Goal: Information Seeking & Learning: Find specific fact

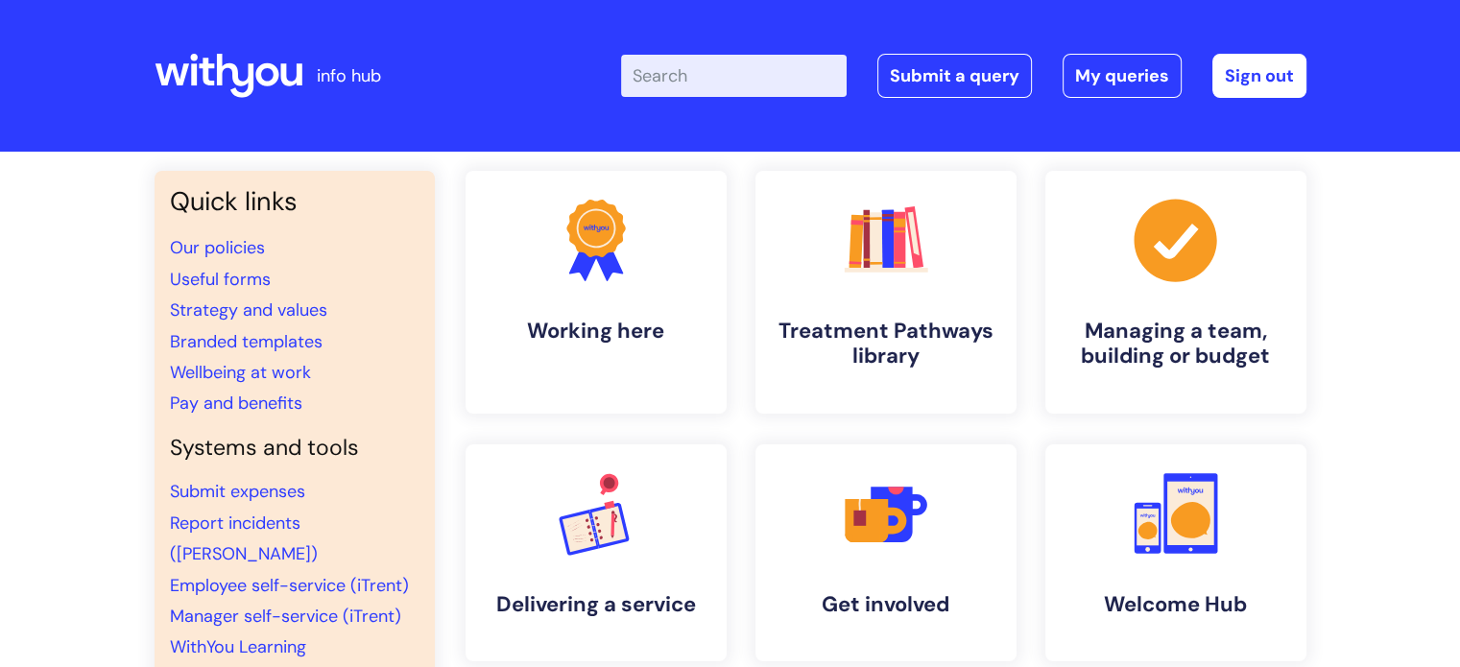
click at [751, 77] on input "Enter your search term here..." at bounding box center [734, 76] width 226 height 42
type input "research"
click button "Search" at bounding box center [0, 0] width 0 height 0
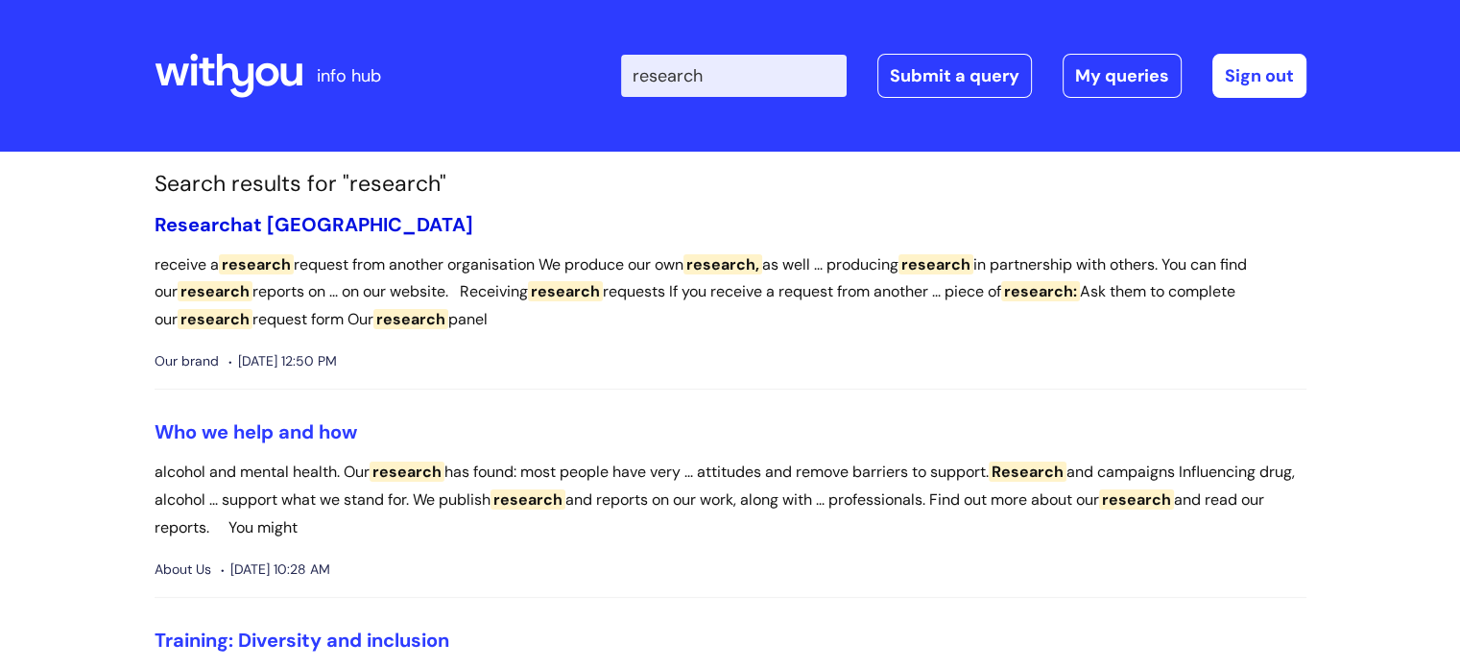
click at [274, 223] on link "Research at WithYou" at bounding box center [314, 224] width 319 height 25
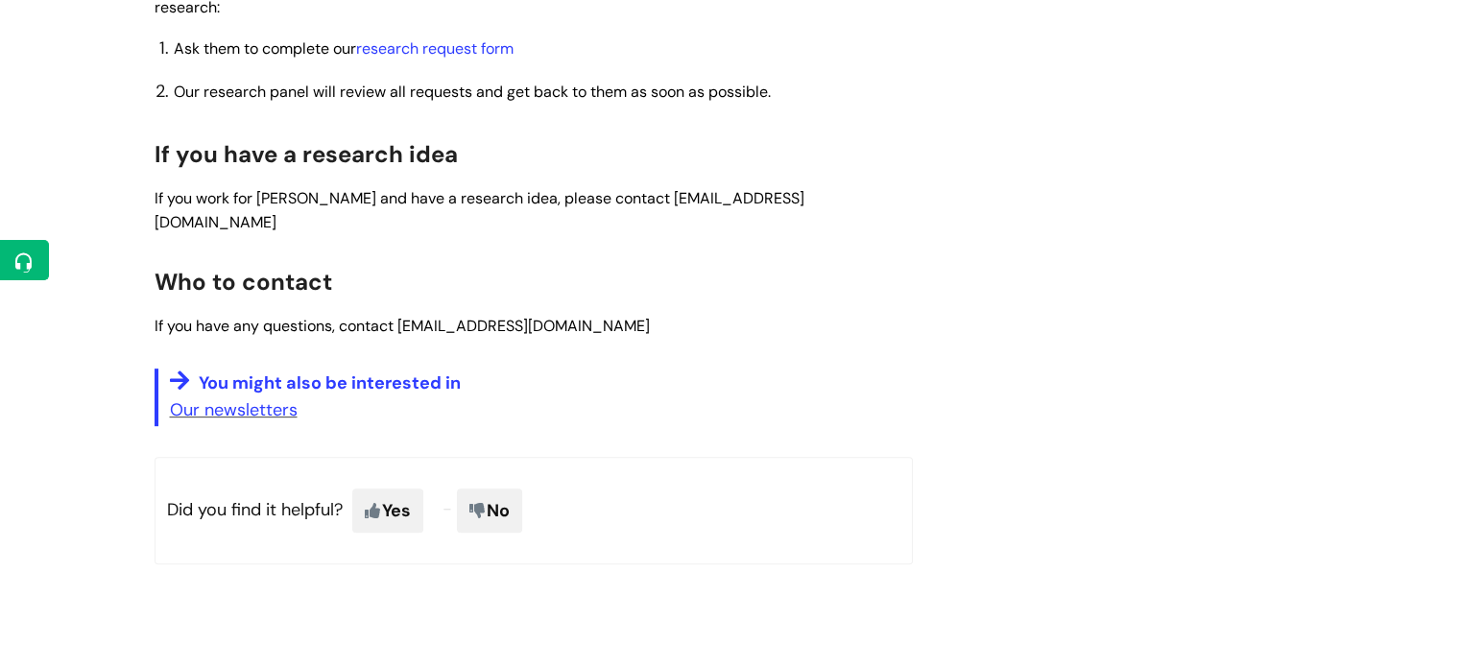
scroll to position [679, 0]
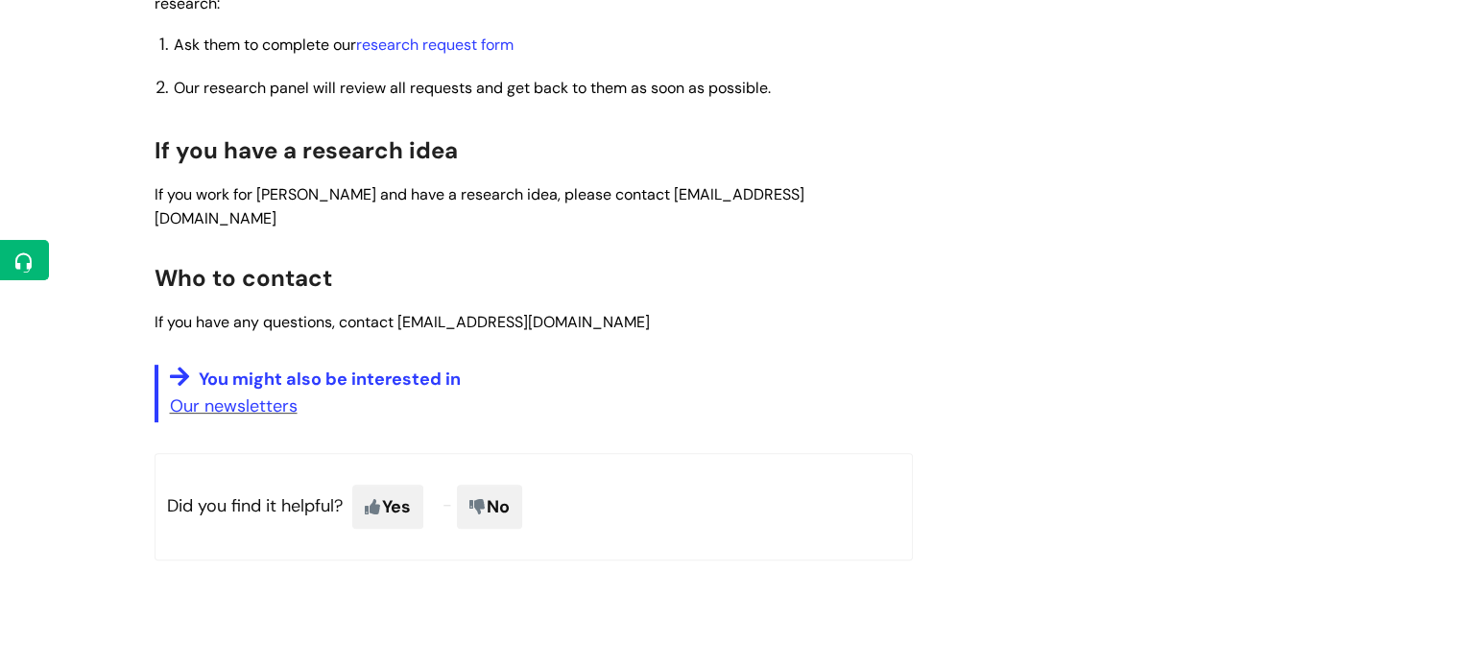
click at [728, 417] on article "Research at WithYou Modified on: Wed, 18 Jun, 2025 at 3:11 PM Use this when if …" at bounding box center [534, 6] width 758 height 892
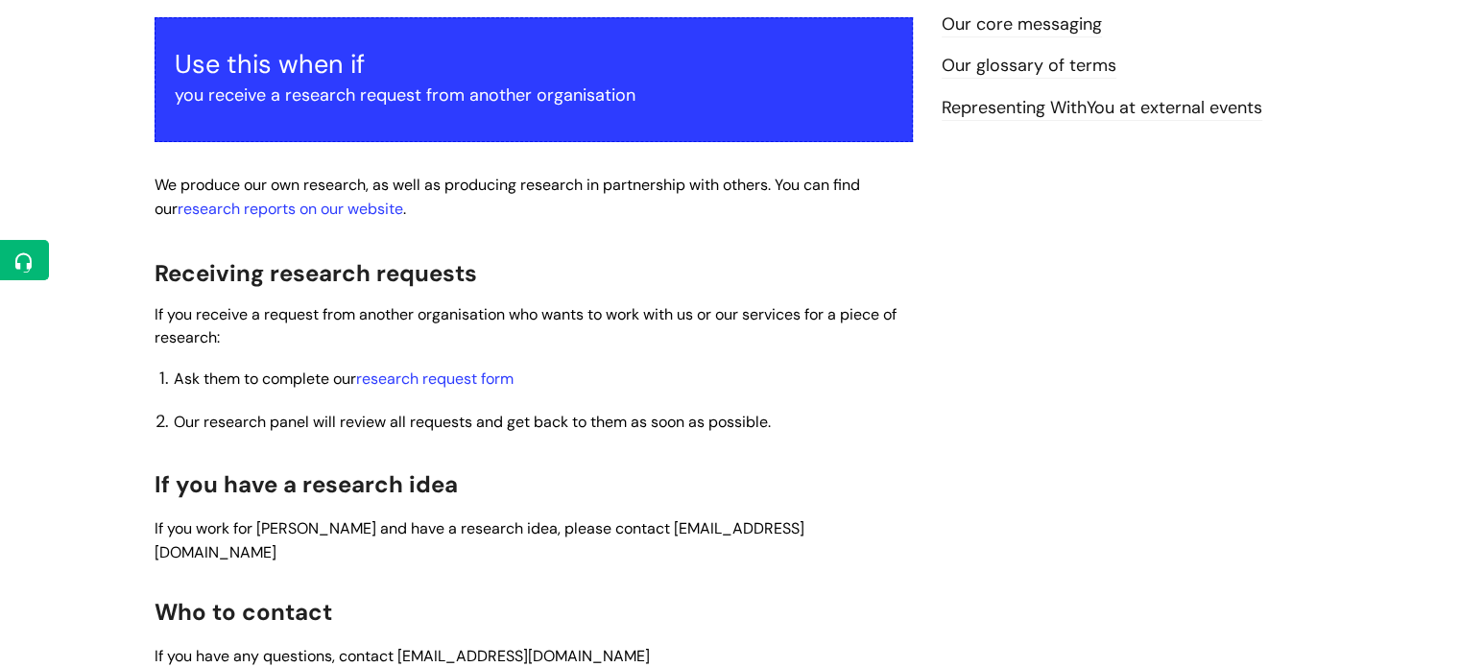
scroll to position [0, 0]
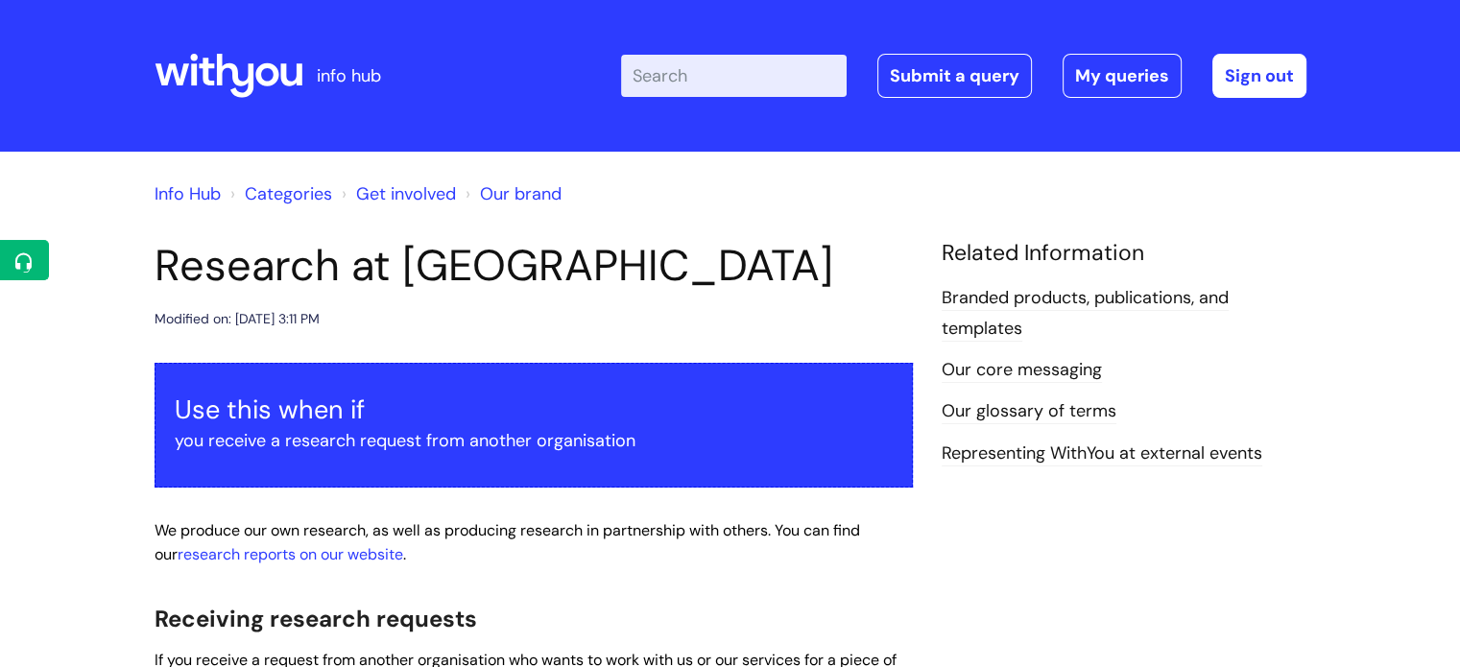
click at [723, 64] on input "Enter your search term here..." at bounding box center [734, 76] width 226 height 42
type input "segmentatio"
click button "Search" at bounding box center [0, 0] width 0 height 0
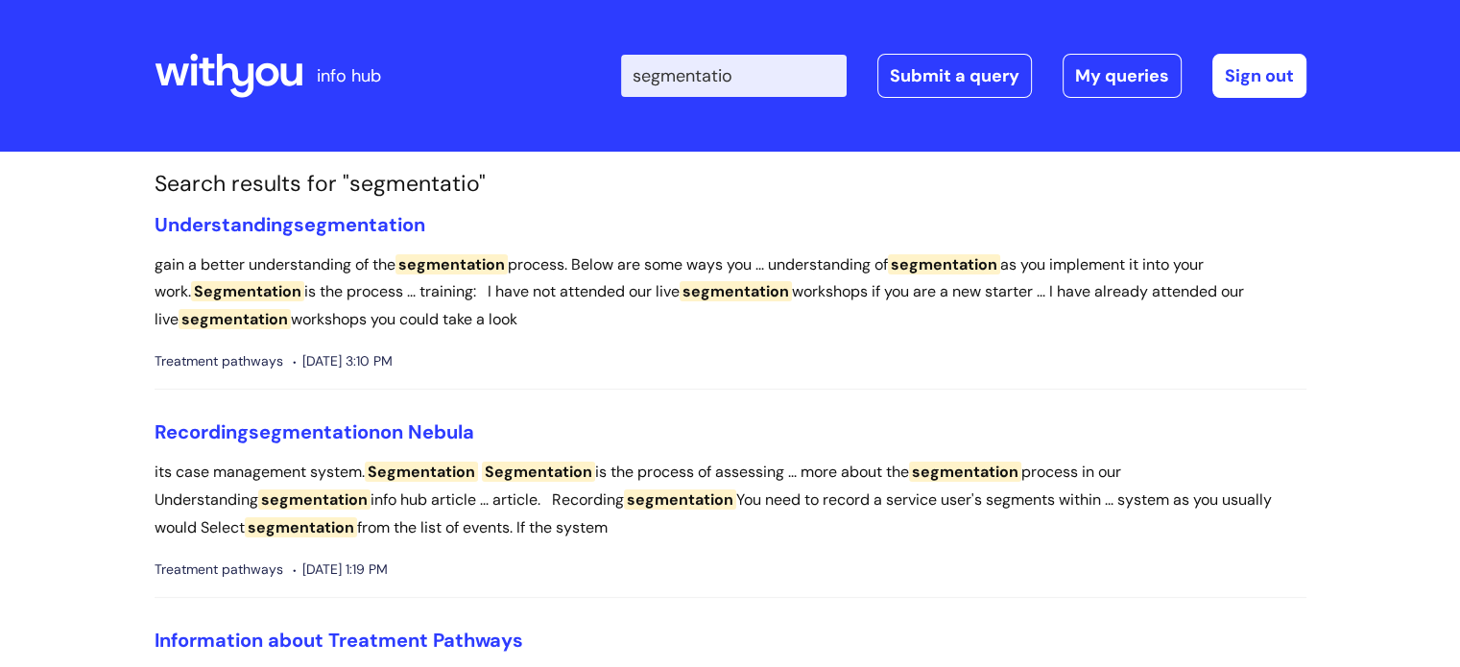
click at [276, 246] on li "Understanding segmentation gain a better understanding of the segmentation proc…" at bounding box center [731, 302] width 1152 height 178
click at [250, 217] on link "Understanding segmentation" at bounding box center [290, 224] width 271 height 25
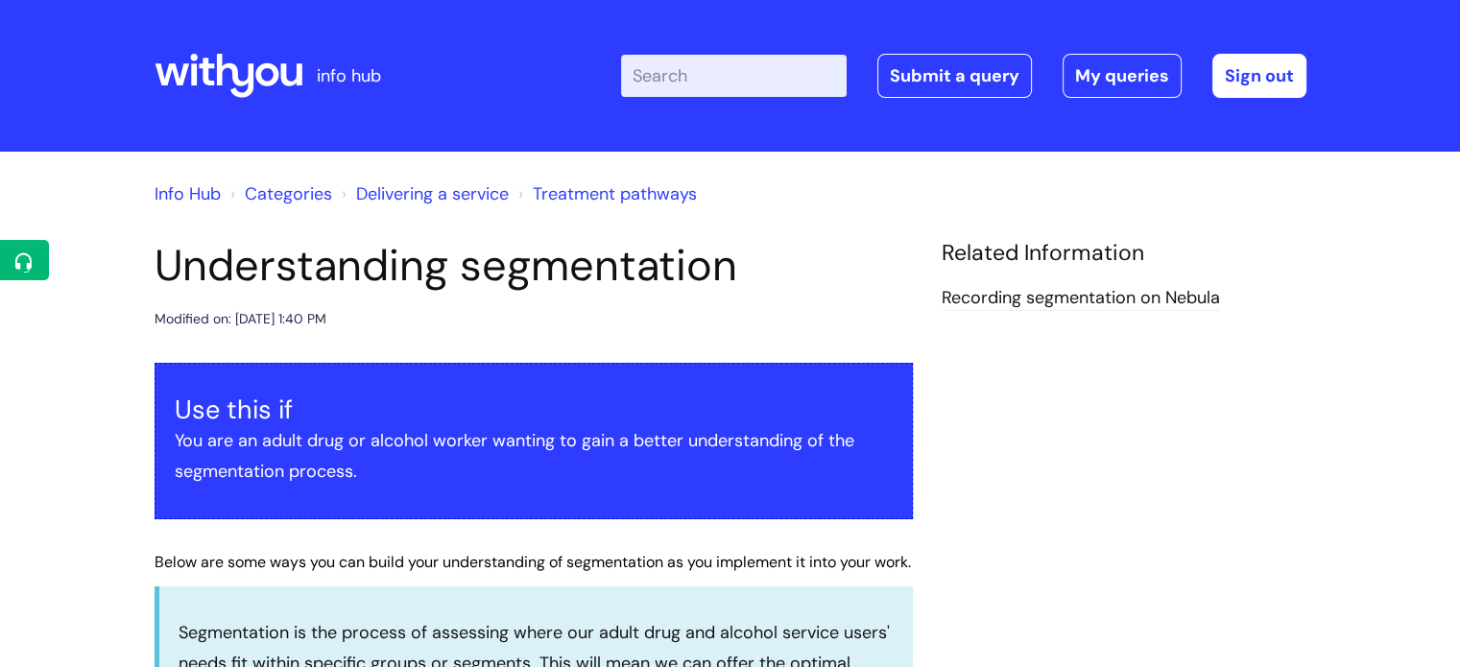
click at [672, 85] on input "Enter your search term here..." at bounding box center [734, 76] width 226 height 42
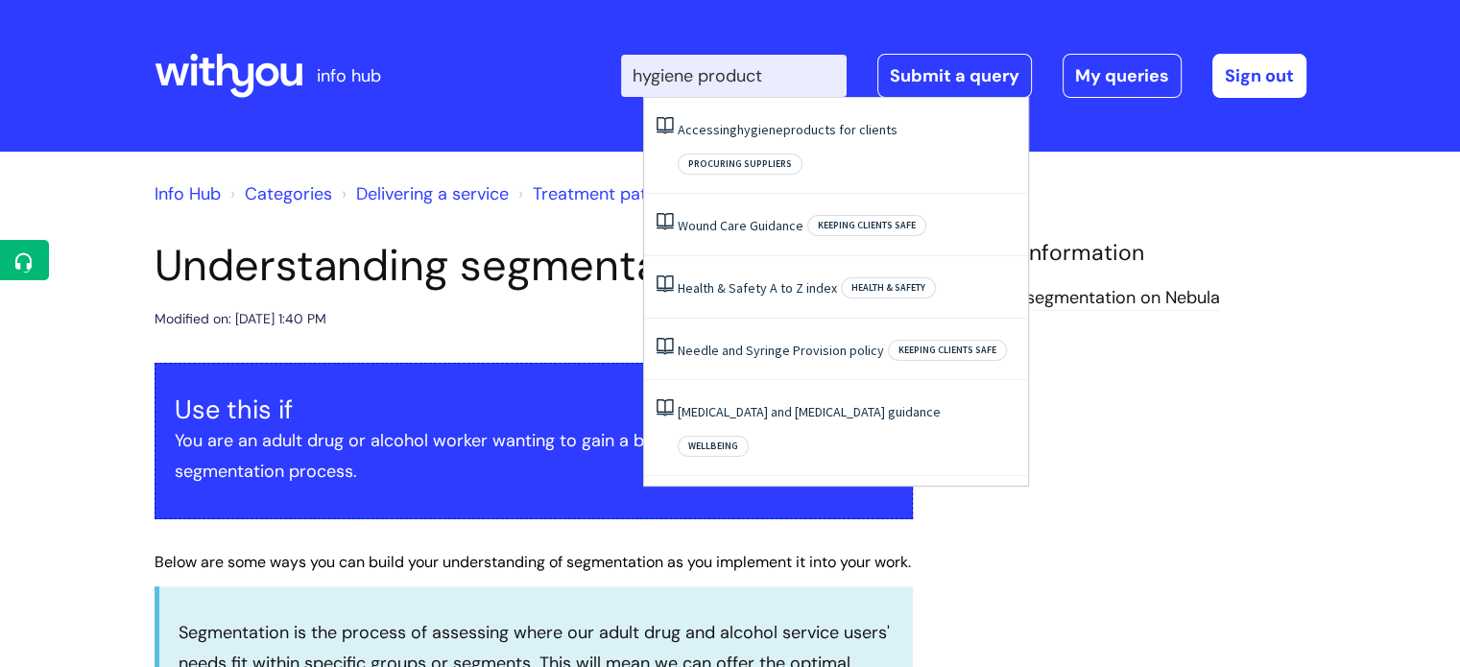
type input "hygiene products"
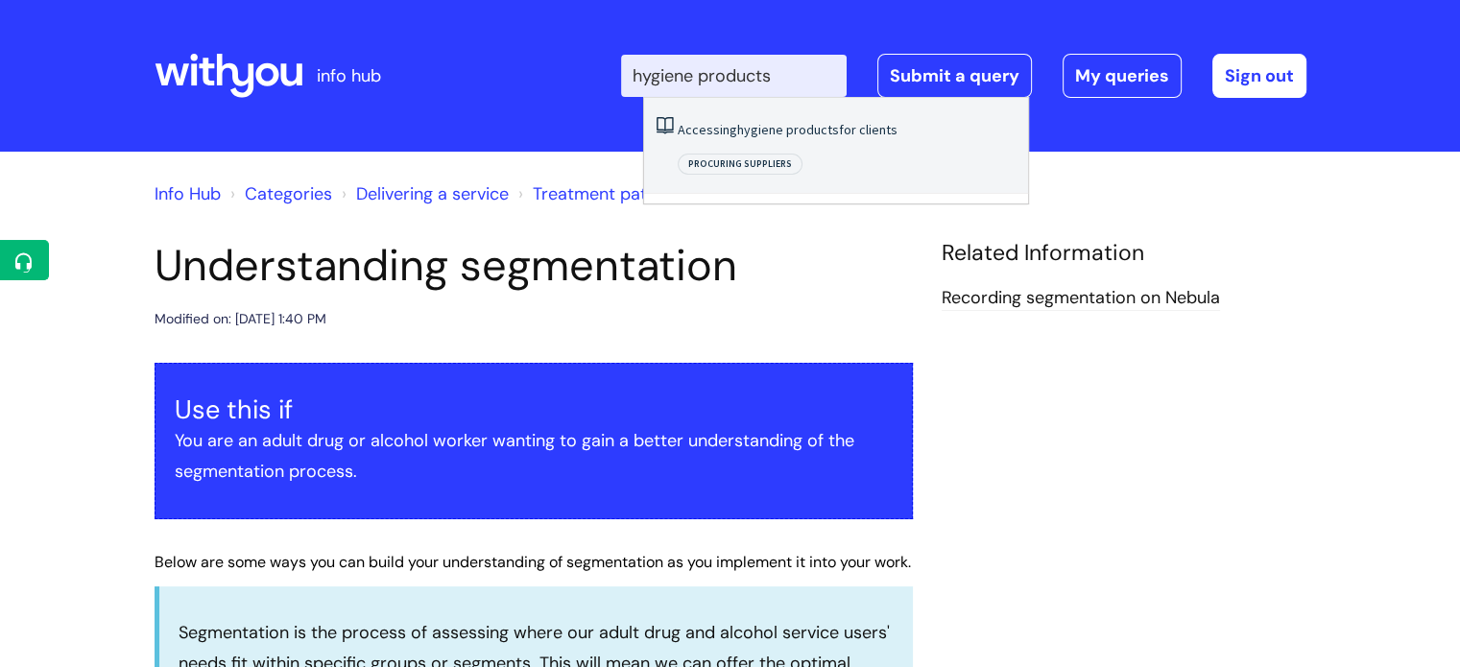
click at [743, 127] on span "hygiene" at bounding box center [760, 129] width 46 height 17
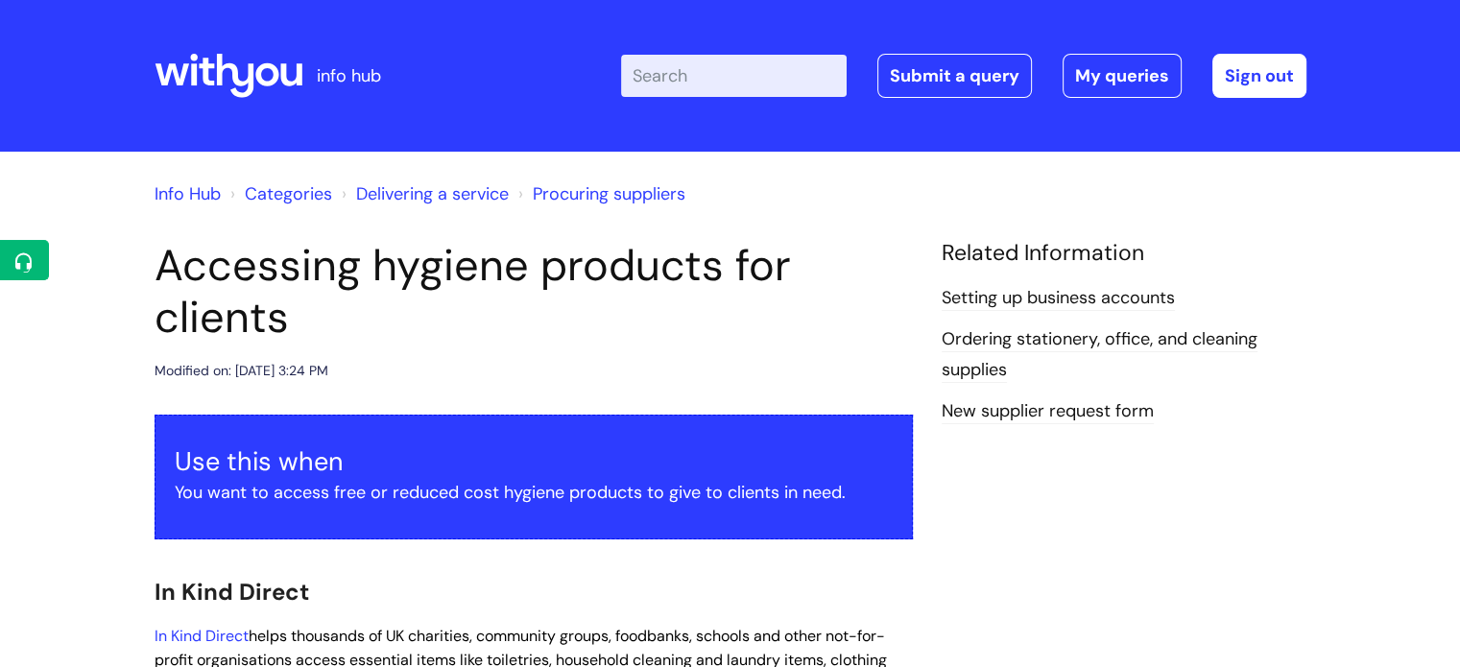
click at [622, 360] on div "Modified on: Mon, 23 Jun, 2025 at 3:24 PM" at bounding box center [534, 371] width 758 height 24
click at [713, 62] on input "Enter your search term here..." at bounding box center [734, 76] width 226 height 42
type input "carbon mon"
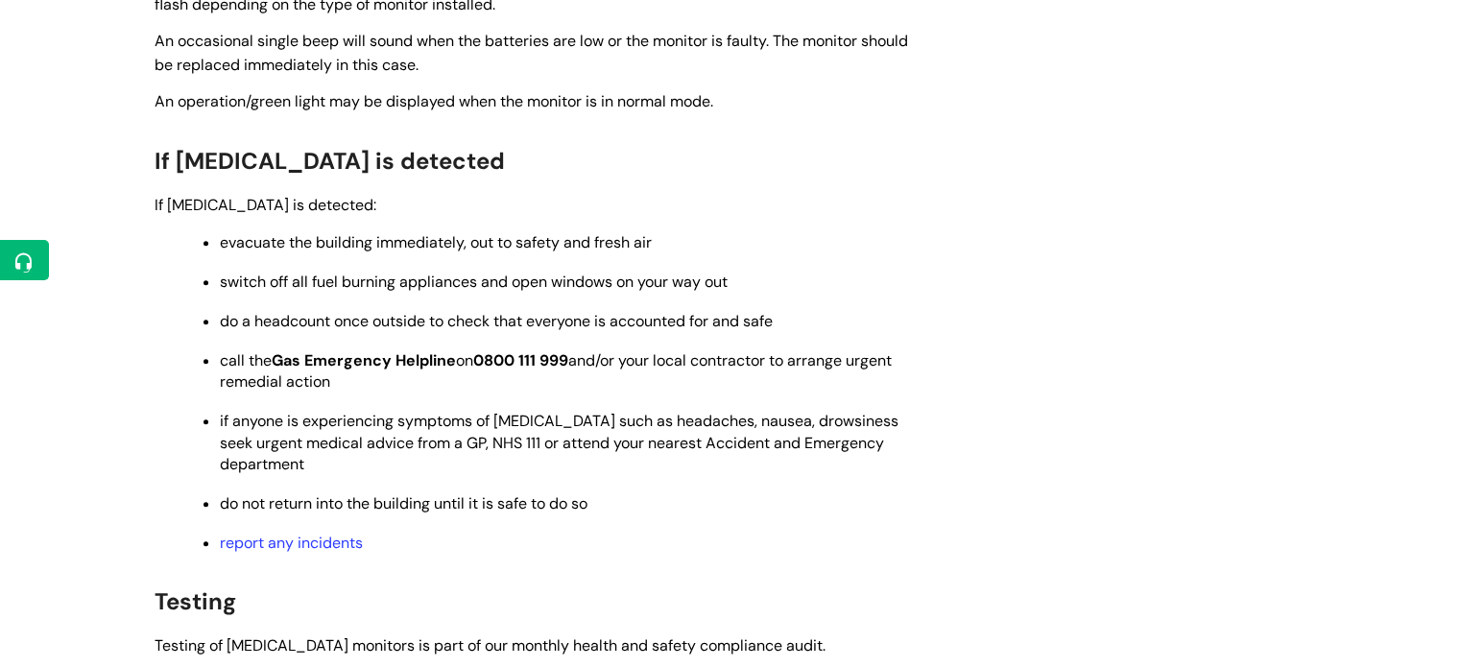
scroll to position [1244, 0]
